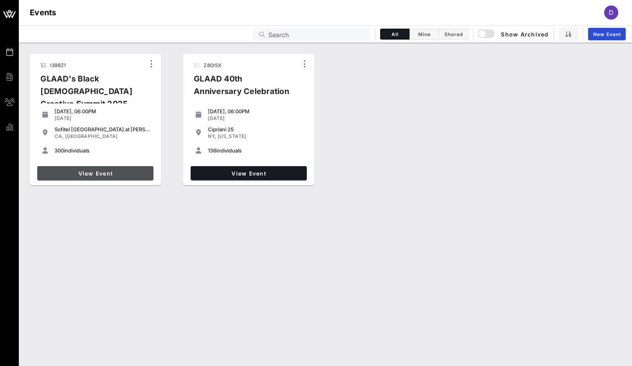
click at [66, 170] on span "View Event" at bounding box center [95, 173] width 110 height 7
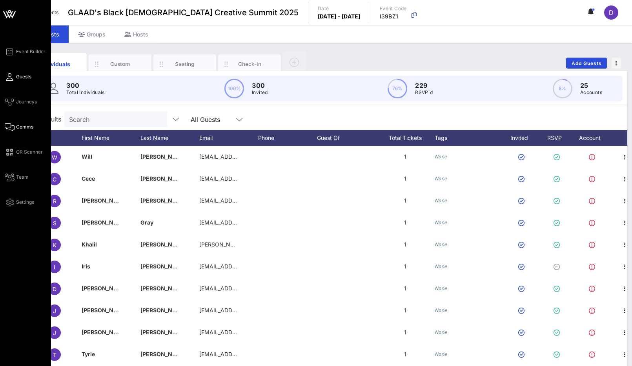
click at [9, 128] on icon at bounding box center [10, 127] width 10 height 1
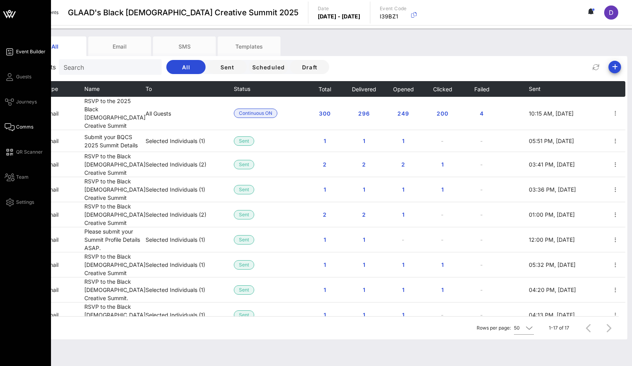
click at [22, 56] on link "Event Builder" at bounding box center [25, 51] width 41 height 9
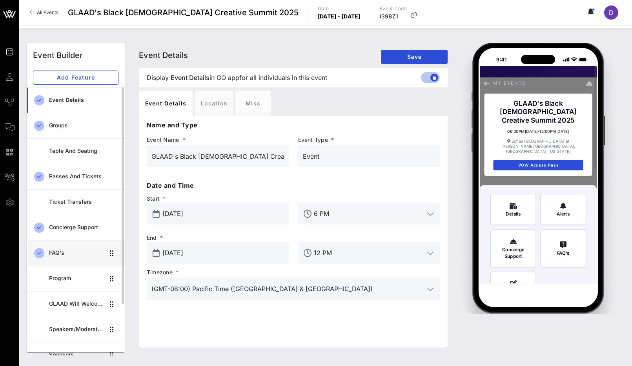
scroll to position [13, 0]
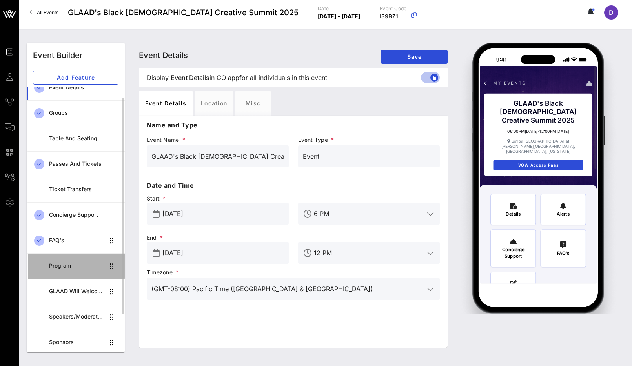
click at [72, 264] on div "Program" at bounding box center [76, 266] width 55 height 7
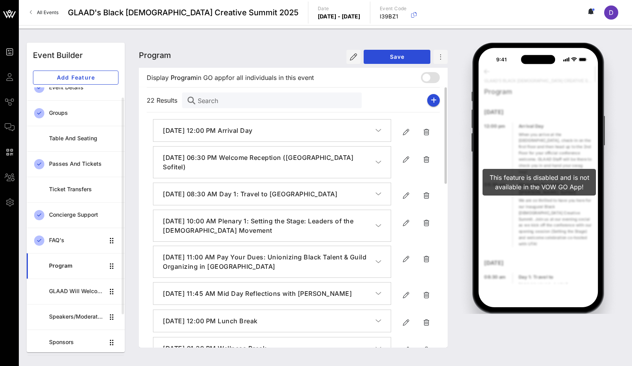
click at [379, 129] on icon "button" at bounding box center [378, 131] width 6 height 8
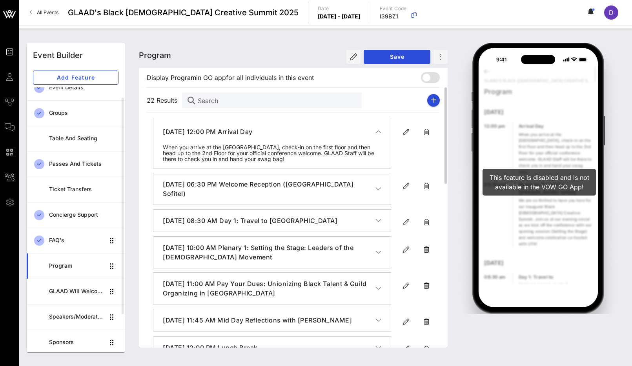
click at [379, 129] on icon "button" at bounding box center [378, 132] width 6 height 8
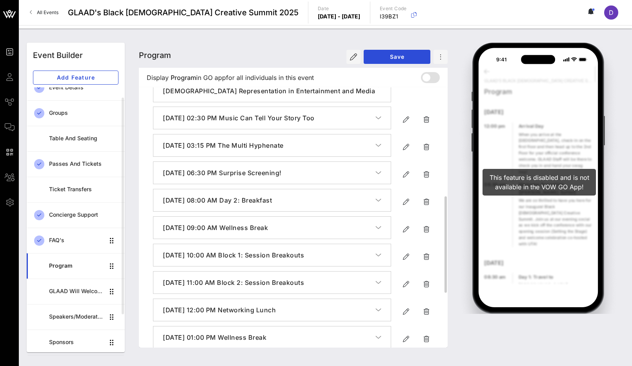
scroll to position [442, 0]
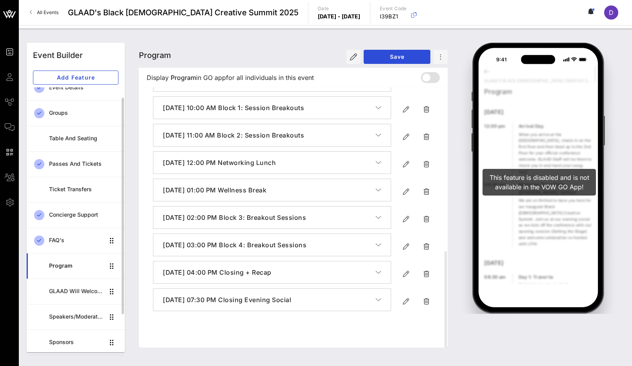
click at [76, 273] on div "Program" at bounding box center [76, 266] width 55 height 16
click at [84, 292] on div "GLAAD will welcome Creatives across five sectors" at bounding box center [76, 291] width 55 height 7
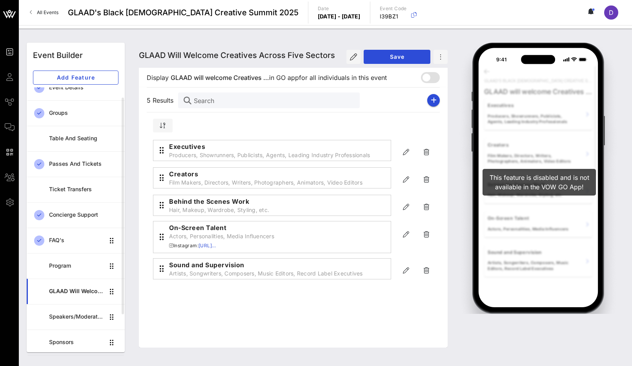
click at [215, 55] on span "GLAAD will welcome Creatives across five sectors" at bounding box center [237, 55] width 196 height 9
click at [353, 57] on icon "button" at bounding box center [353, 56] width 7 height 7
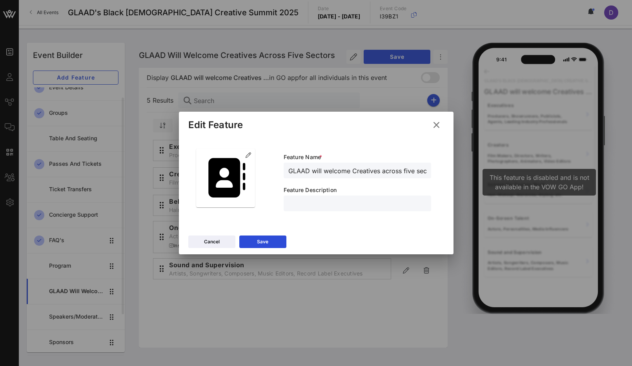
click at [324, 175] on input "GLAAD will welcome Creatives across five sectors" at bounding box center [357, 170] width 138 height 10
click at [327, 168] on input "GLAAD will welcome Creatives across five sectors" at bounding box center [357, 170] width 138 height 10
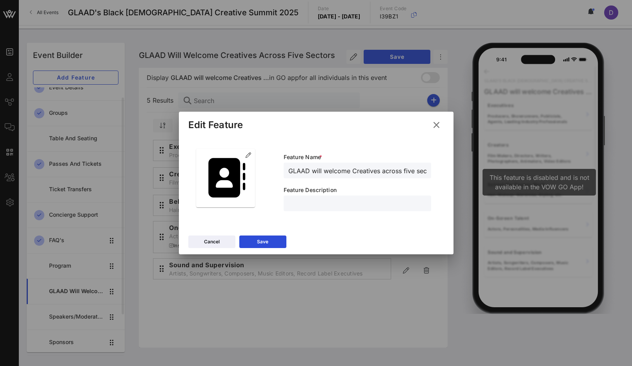
click at [327, 168] on input "GLAAD will welcome Creatives across five sectors" at bounding box center [357, 170] width 138 height 10
type input "s"
type input "Summit Tracks"
click at [276, 247] on button "Save" at bounding box center [262, 242] width 47 height 13
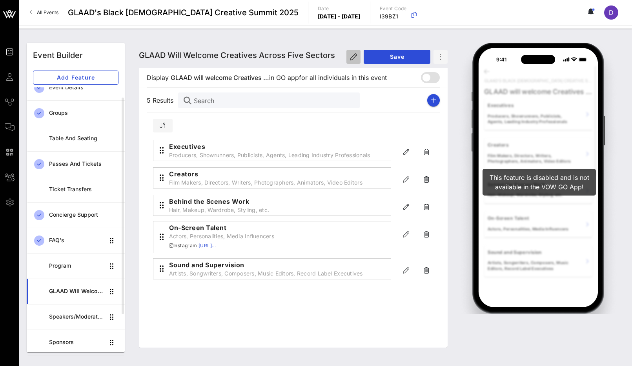
click at [350, 55] on icon "button" at bounding box center [353, 56] width 7 height 7
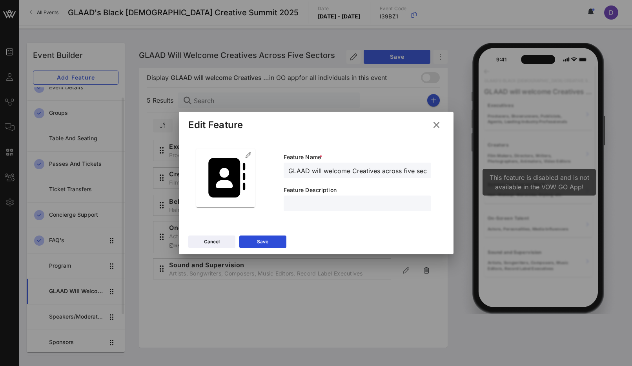
click at [312, 174] on input "GLAAD will welcome Creatives across five sectors" at bounding box center [357, 170] width 138 height 10
type input "Summit Tracks"
click at [269, 244] on button "Save" at bounding box center [262, 242] width 47 height 13
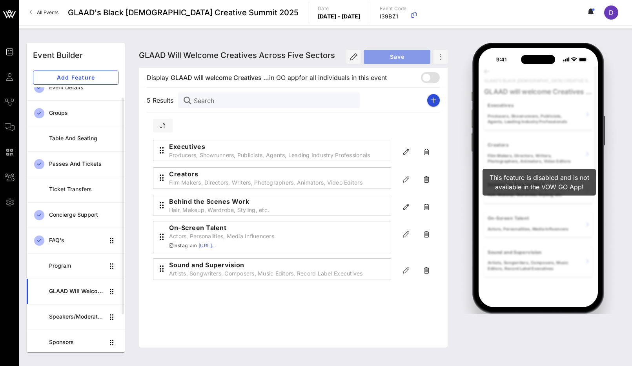
click at [382, 60] on button "Save" at bounding box center [397, 57] width 67 height 14
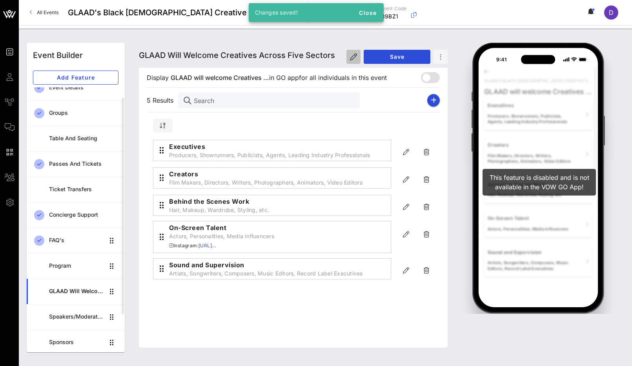
click at [355, 57] on icon "button" at bounding box center [353, 56] width 7 height 7
type input "GLAAD will welcome Creatives across five sectors"
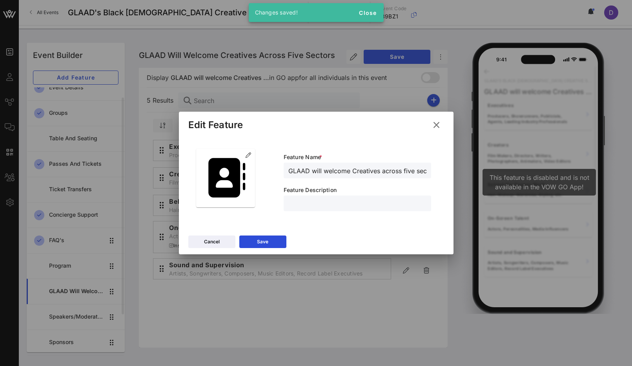
click at [322, 176] on div "GLAAD will welcome Creatives across five sectors" at bounding box center [357, 171] width 138 height 16
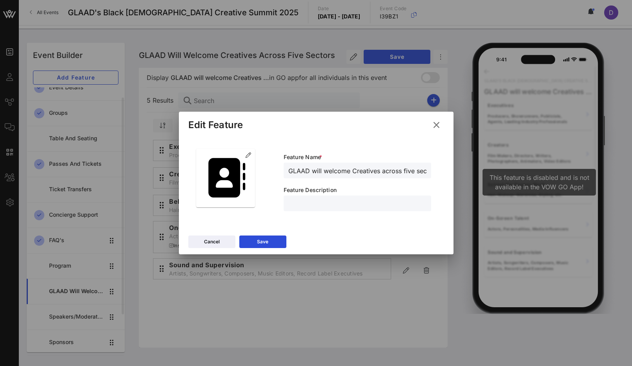
click at [323, 170] on input "GLAAD will welcome Creatives across five sectors" at bounding box center [357, 170] width 138 height 10
type input "Summit Tracks"
click at [273, 242] on button "Save" at bounding box center [262, 242] width 47 height 13
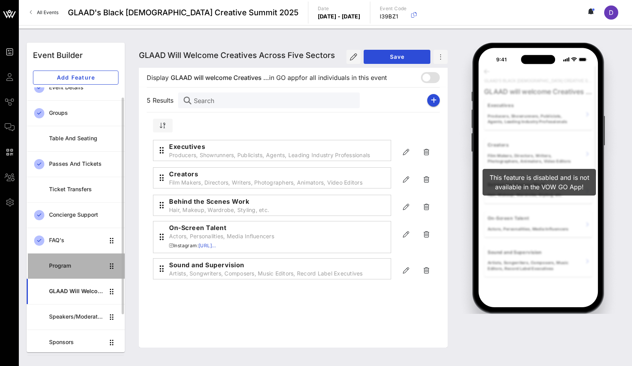
click at [65, 270] on div "Program" at bounding box center [76, 266] width 55 height 16
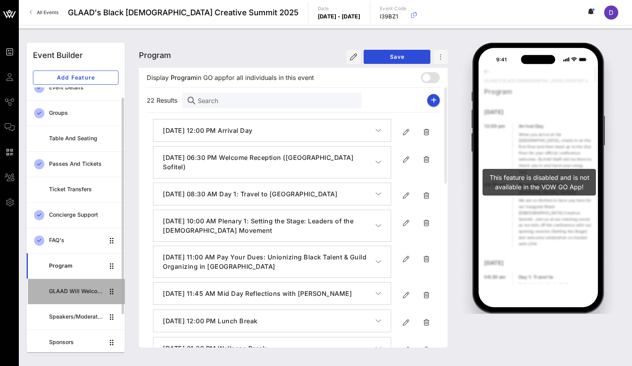
click at [73, 293] on div "GLAAD will welcome Creatives across five sectors" at bounding box center [76, 291] width 55 height 7
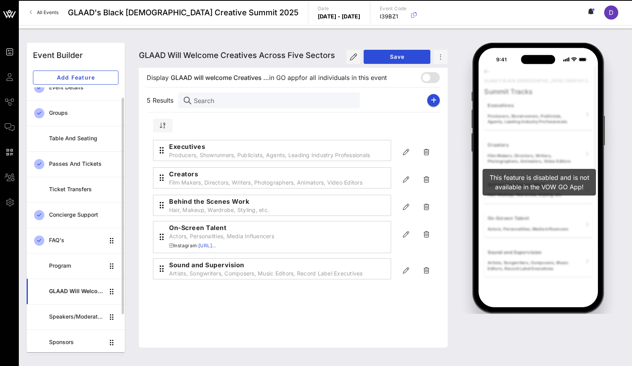
scroll to position [63, 0]
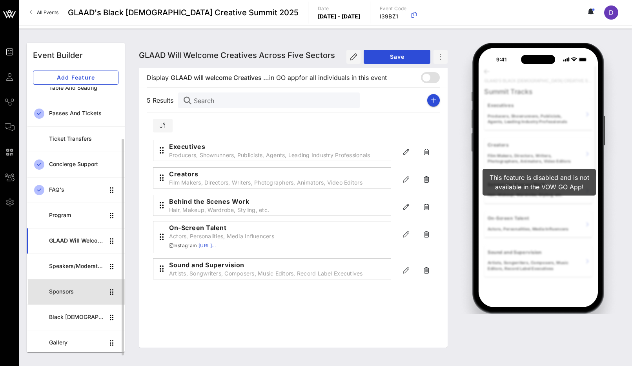
click at [74, 291] on div "Sponsors" at bounding box center [76, 292] width 55 height 7
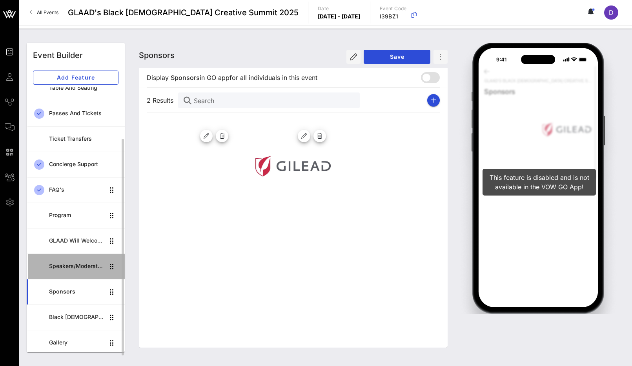
click at [65, 268] on div "Speakers/Moderators" at bounding box center [76, 266] width 55 height 7
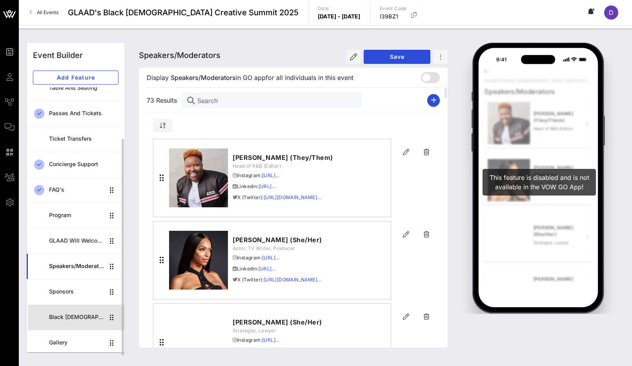
click at [69, 313] on div "Black [DEMOGRAPHIC_DATA] Creative Summit CoHort" at bounding box center [76, 317] width 55 height 16
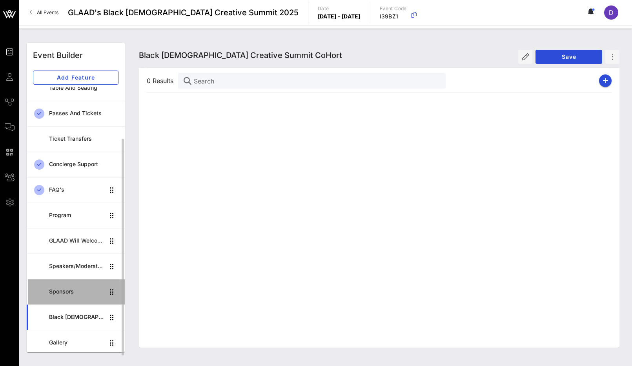
click at [67, 294] on div "Sponsors" at bounding box center [76, 292] width 55 height 7
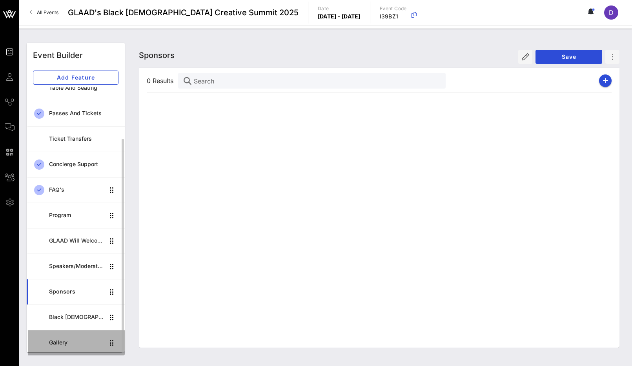
click at [84, 340] on div "Gallery" at bounding box center [76, 343] width 55 height 7
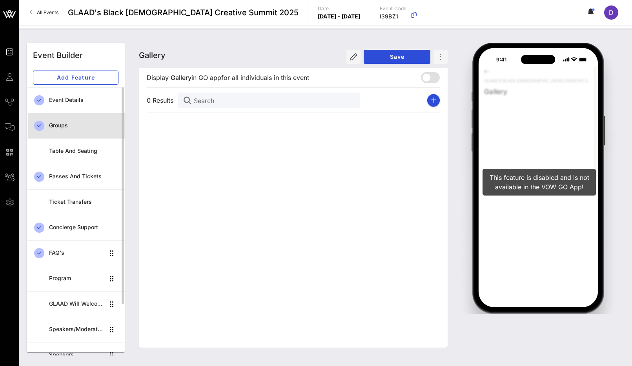
click at [67, 120] on div "Groups" at bounding box center [83, 126] width 69 height 16
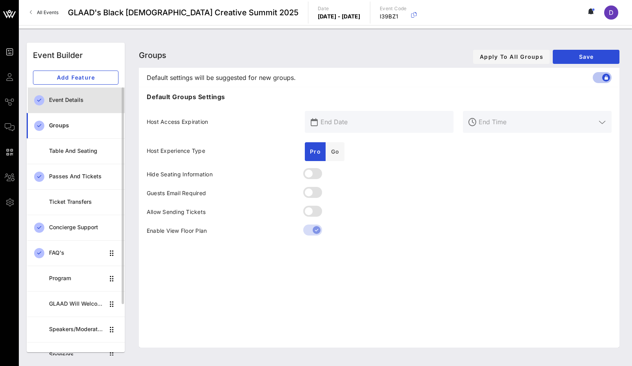
click at [71, 108] on link "Event Details" at bounding box center [76, 99] width 98 height 25
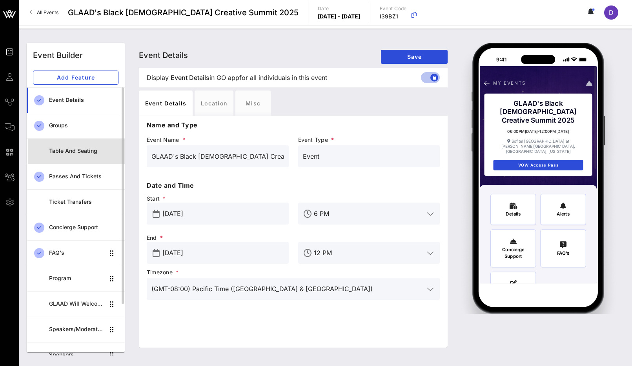
click at [54, 148] on div "Table and Seating" at bounding box center [83, 151] width 69 height 7
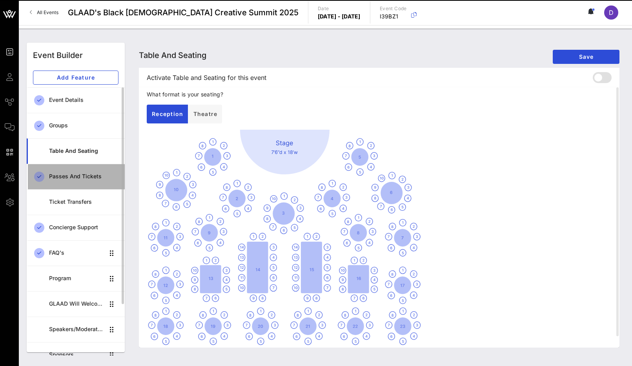
click at [70, 175] on div "Passes and Tickets" at bounding box center [83, 176] width 69 height 7
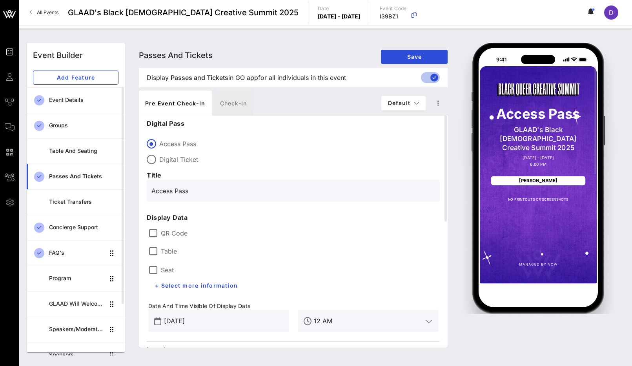
click at [245, 109] on div "Check-in" at bounding box center [234, 103] width 40 height 25
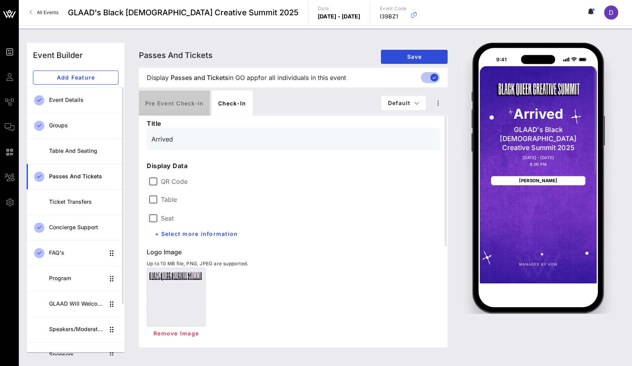
click at [176, 110] on div "Pre Event Check-in" at bounding box center [174, 103] width 71 height 25
type input "Access Pass"
type input "#2D23D7"
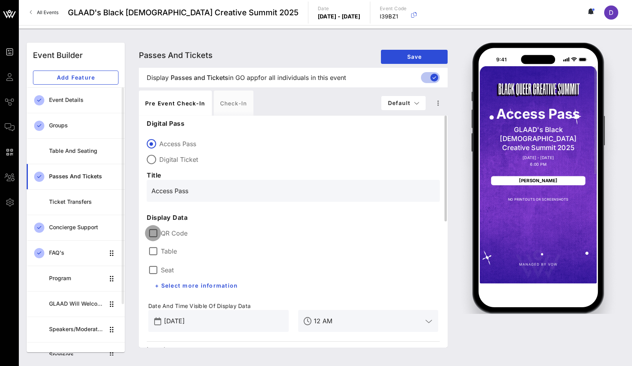
click at [152, 236] on div at bounding box center [152, 233] width 13 height 13
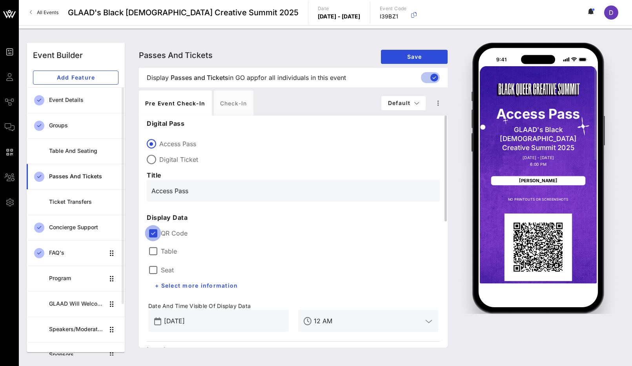
click at [152, 236] on div at bounding box center [152, 233] width 13 height 13
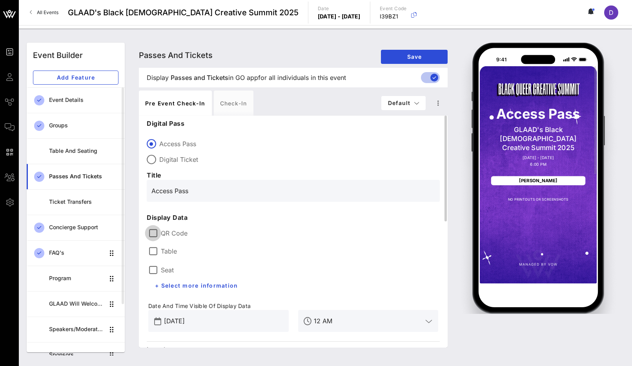
click at [152, 236] on div at bounding box center [152, 233] width 13 height 13
